Goal: Information Seeking & Learning: Learn about a topic

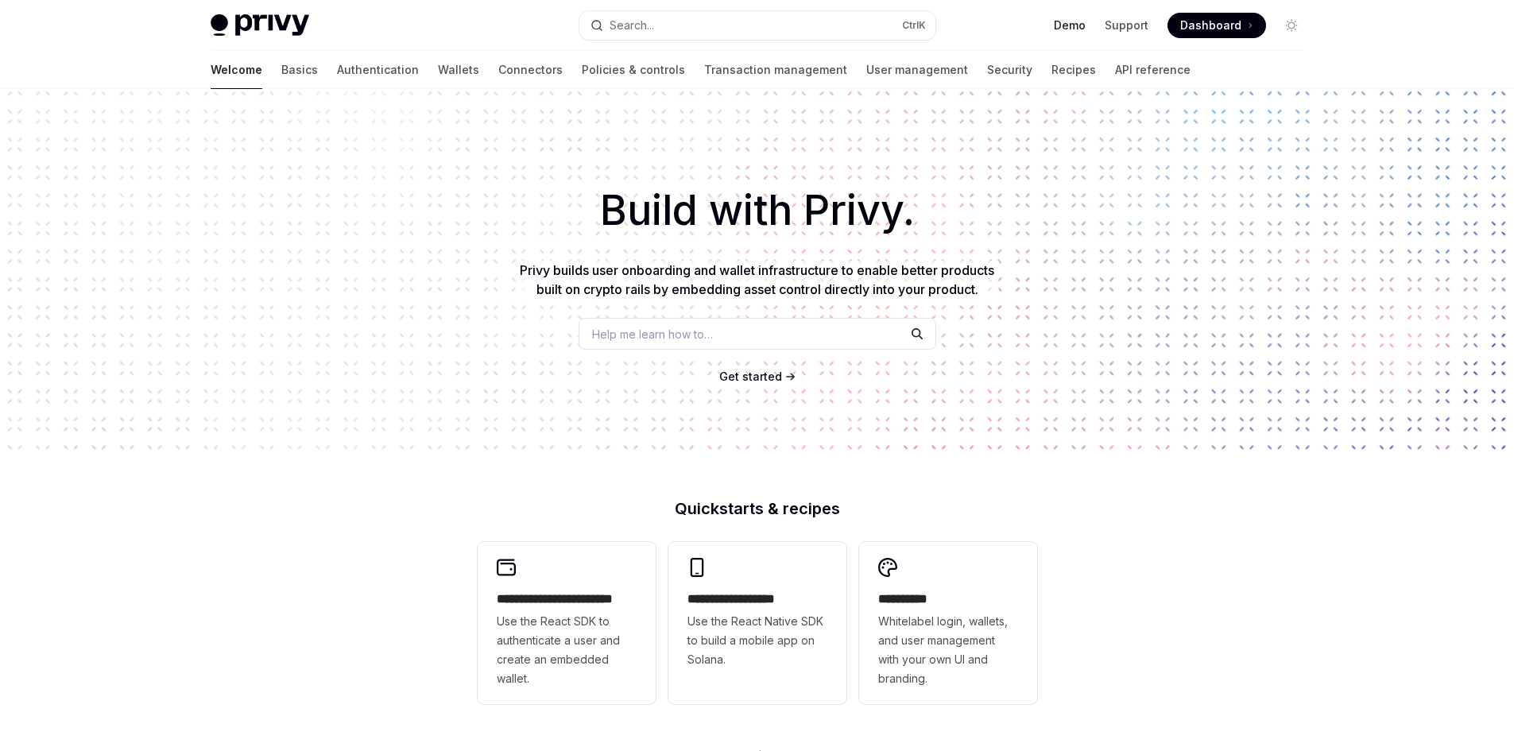
click at [1081, 29] on link "Demo" at bounding box center [1070, 25] width 32 height 16
click at [255, 16] on img at bounding box center [260, 25] width 99 height 22
click at [438, 75] on link "Wallets" at bounding box center [458, 70] width 41 height 38
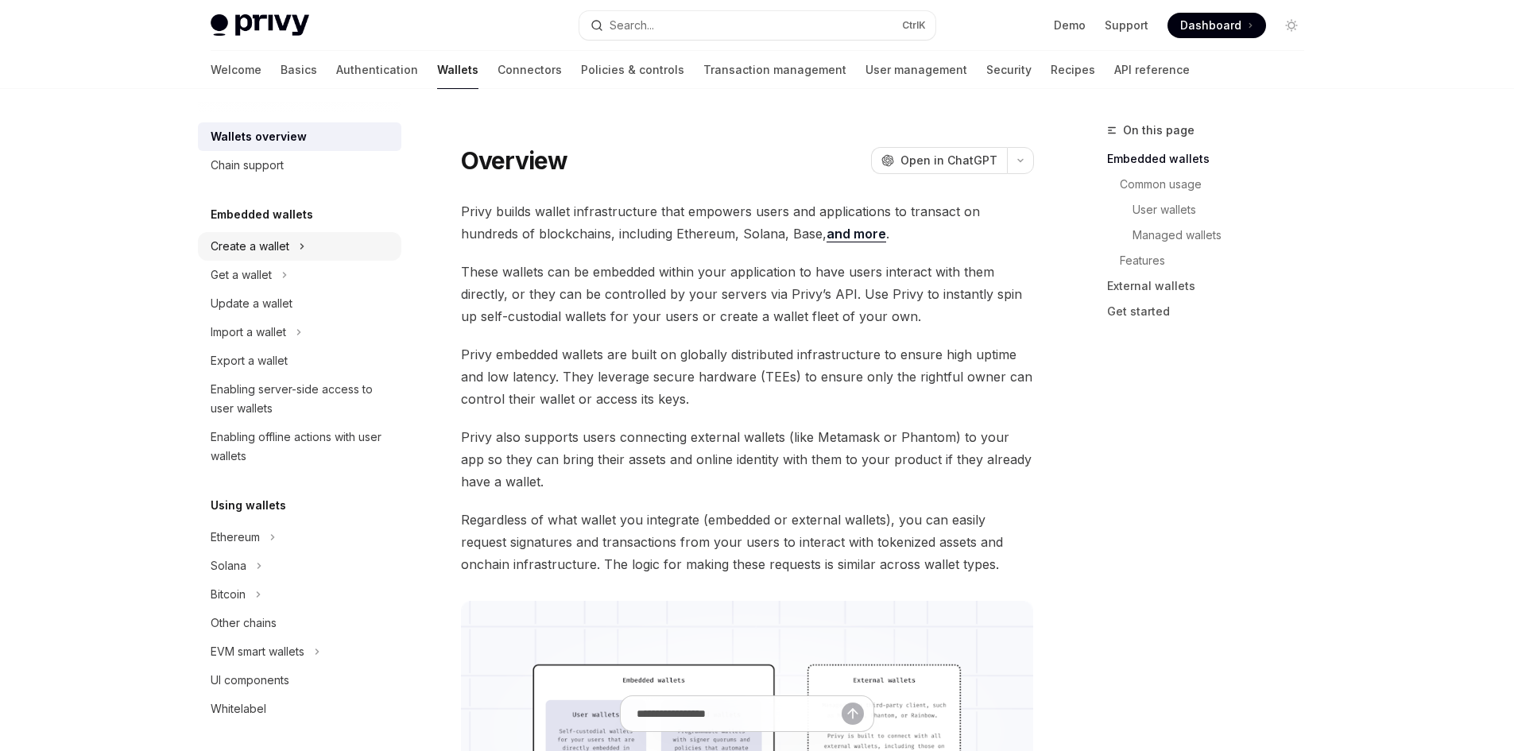
click at [255, 246] on div "Create a wallet" at bounding box center [250, 246] width 79 height 19
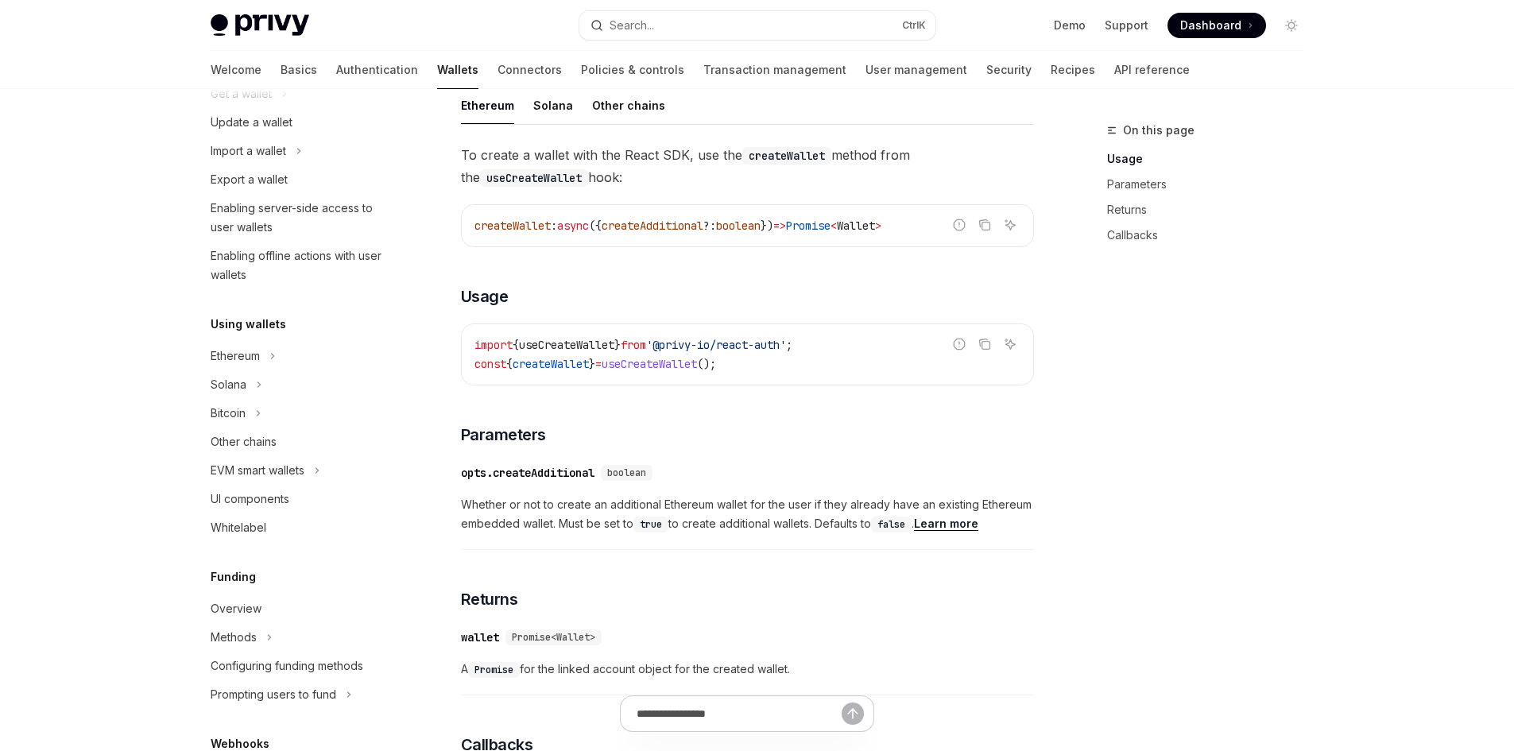
scroll to position [477, 0]
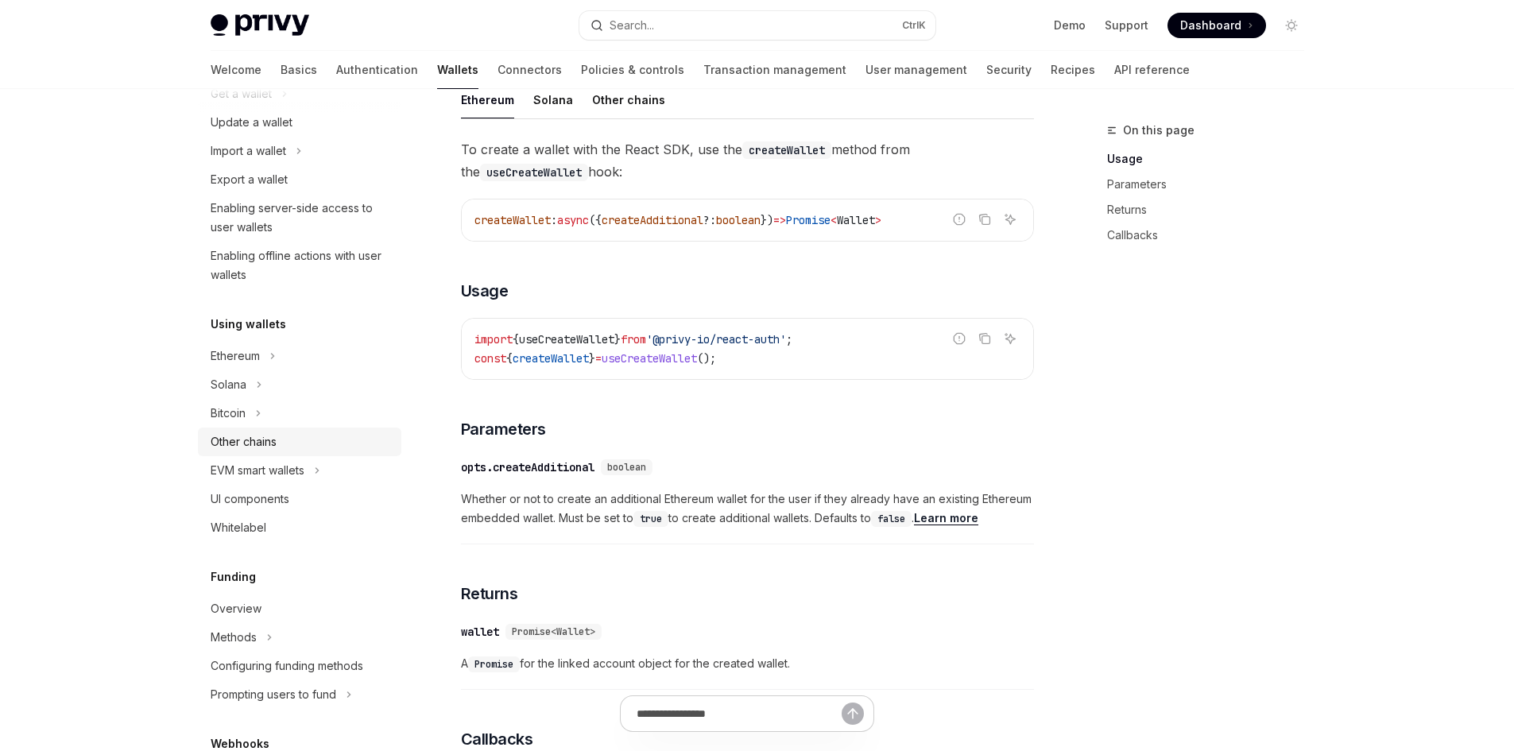
click at [242, 445] on div "Other chains" at bounding box center [244, 441] width 66 height 19
type textarea "*"
